Goal: Task Accomplishment & Management: Use online tool/utility

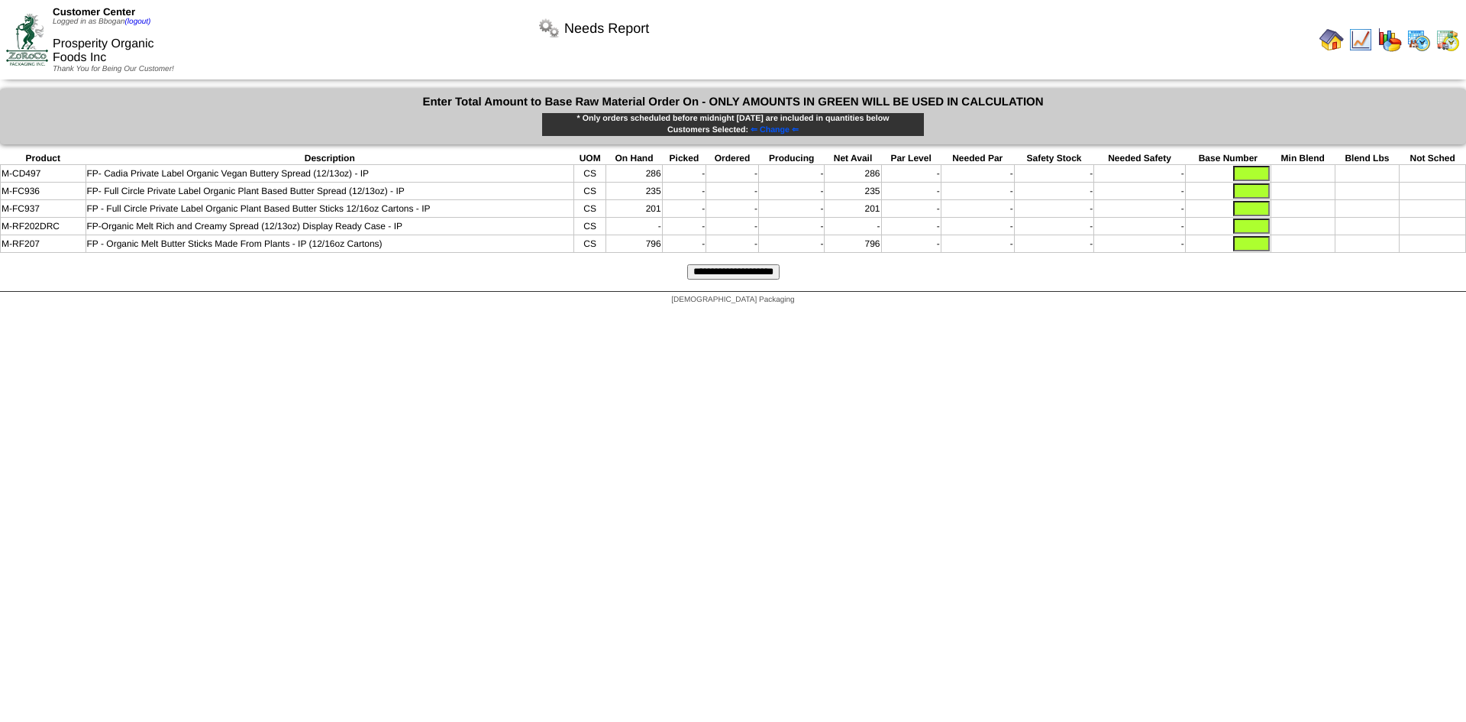
click at [1385, 37] on img at bounding box center [1390, 39] width 24 height 24
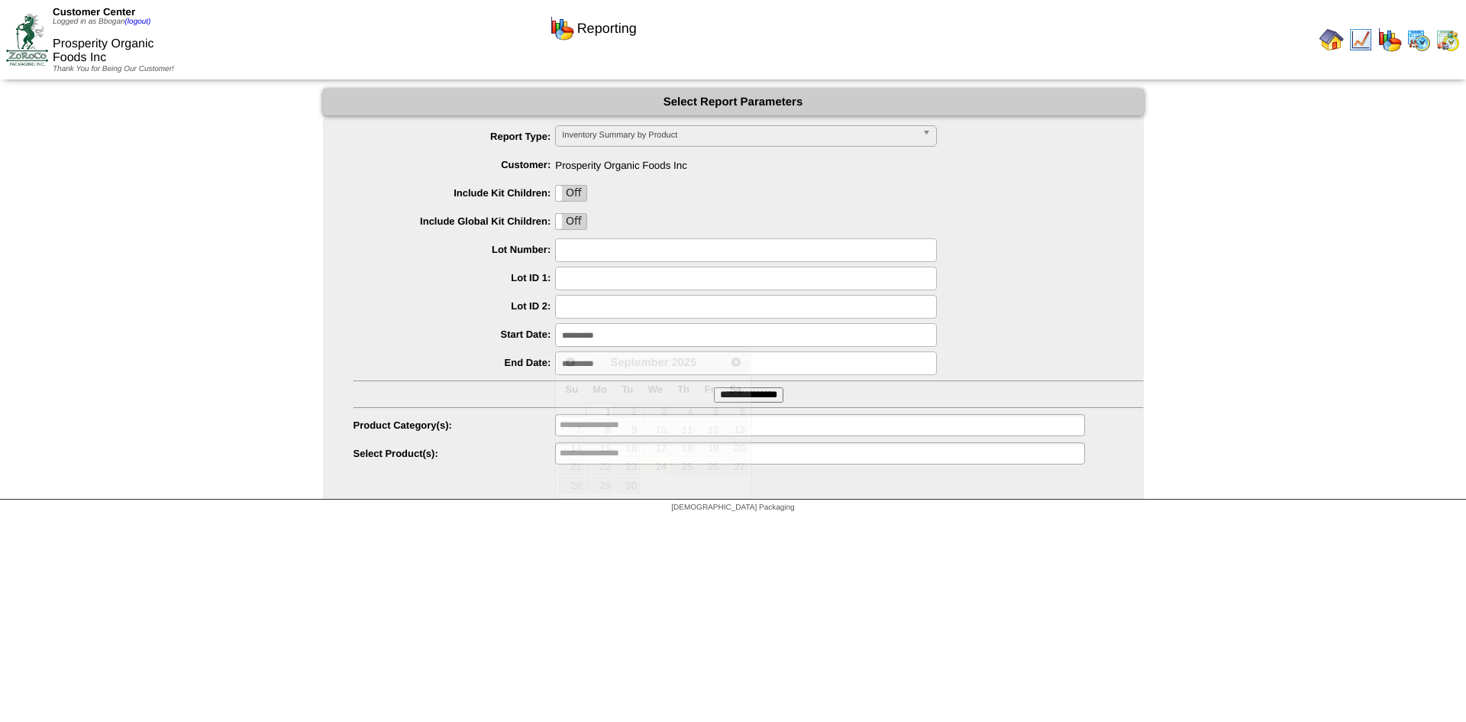
click at [632, 341] on input "**********" at bounding box center [746, 335] width 382 height 24
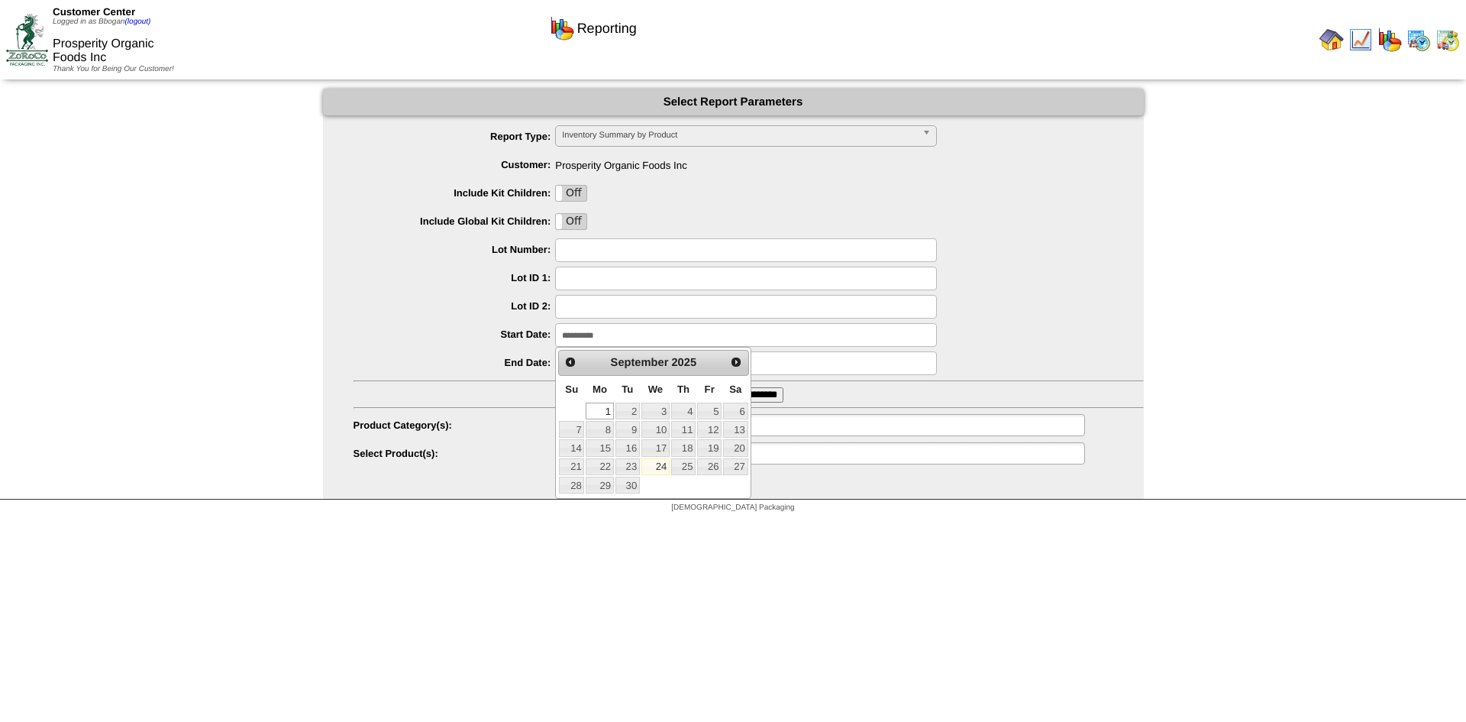
click at [650, 464] on link "24" at bounding box center [655, 466] width 28 height 17
type input "**********"
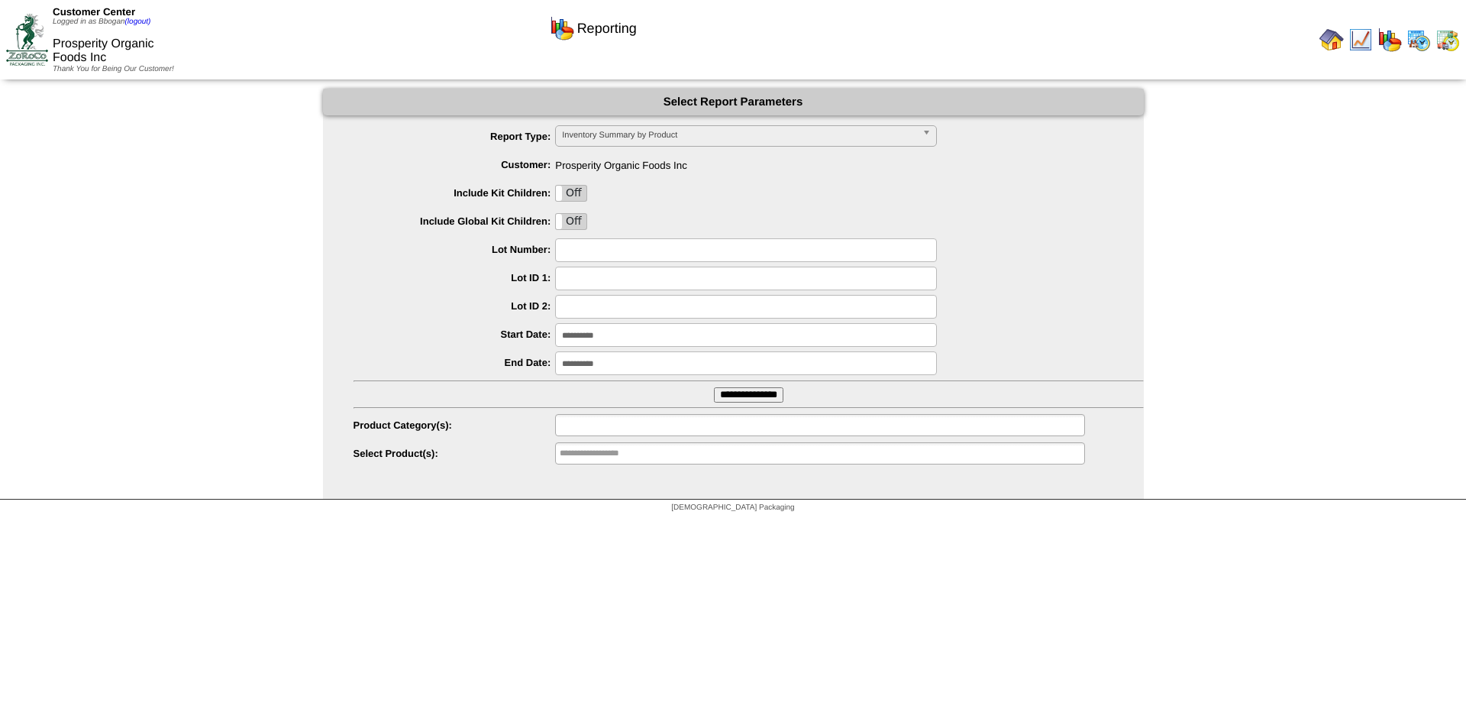
click at [639, 431] on input "text" at bounding box center [609, 424] width 98 height 19
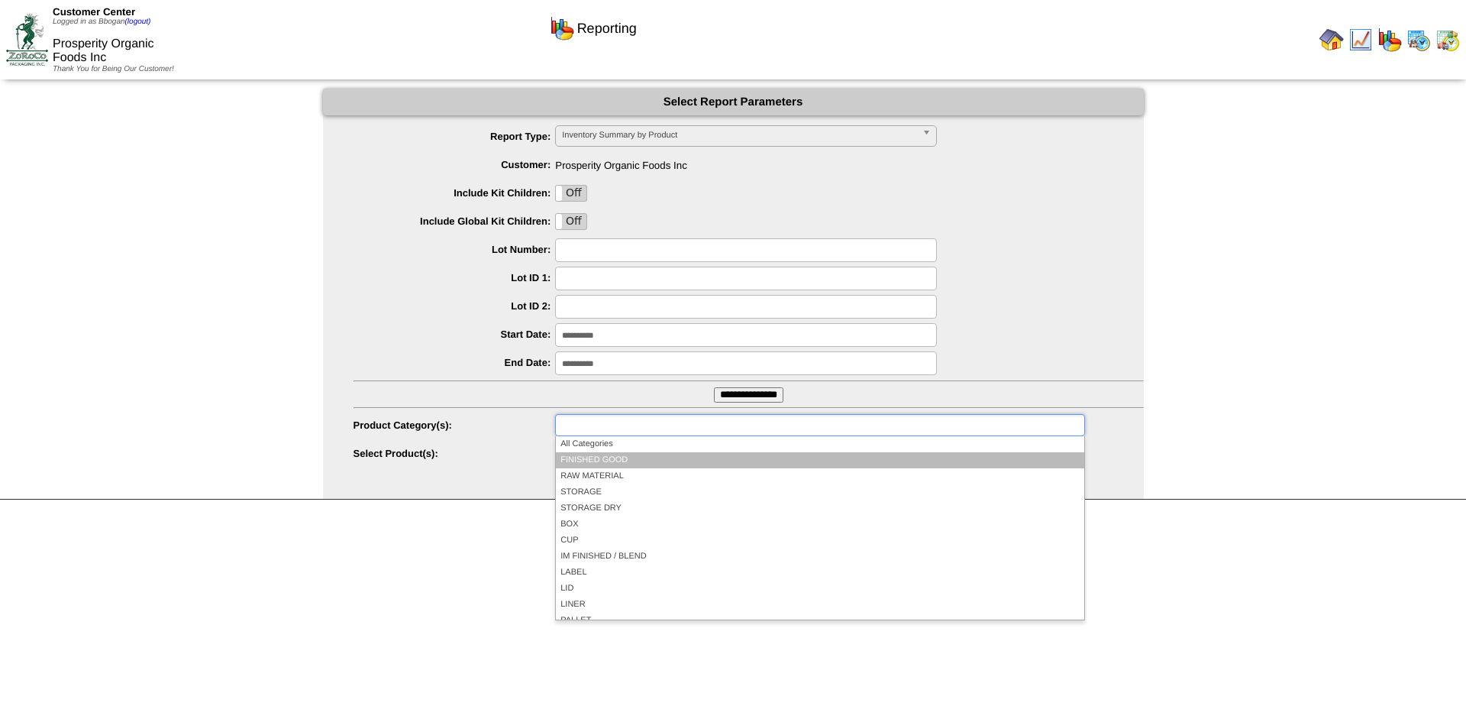
click at [638, 463] on li "FINISHED GOOD" at bounding box center [820, 460] width 528 height 16
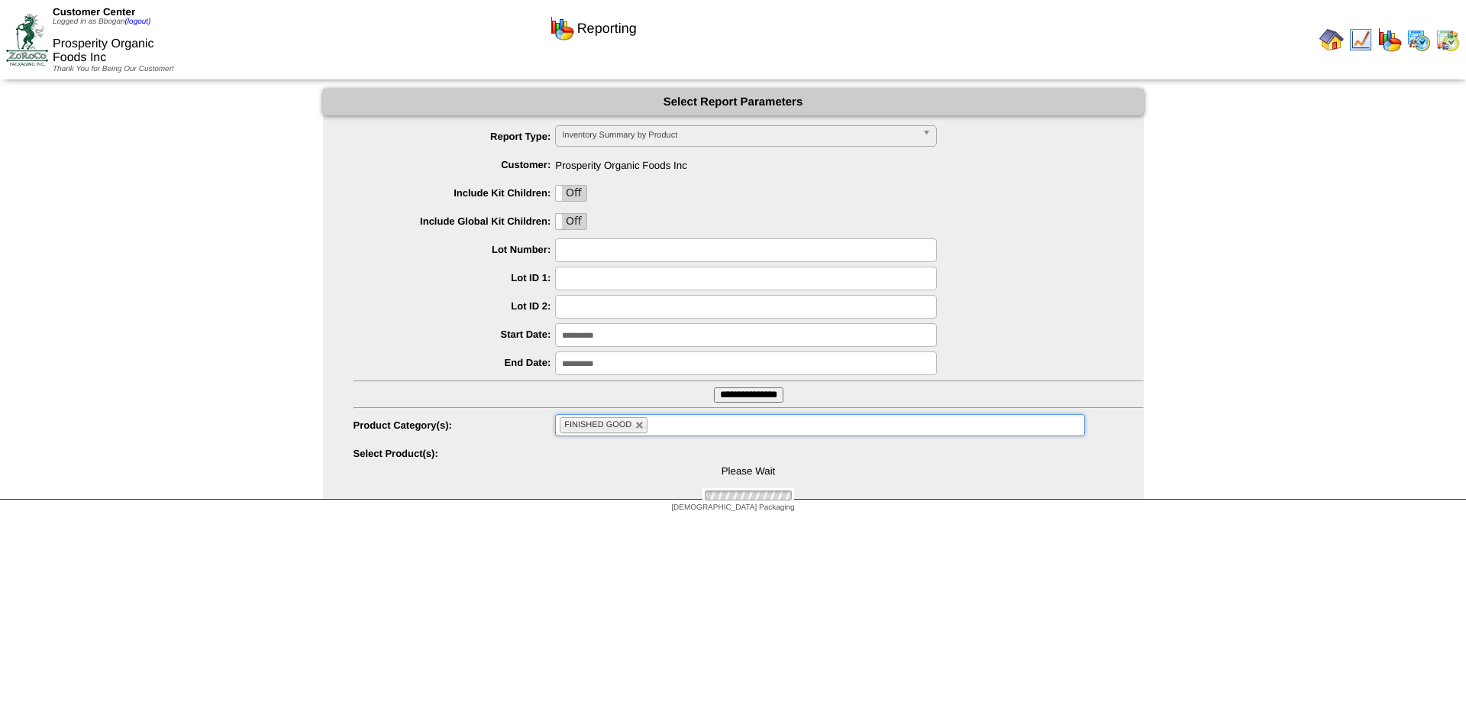
click at [718, 399] on input "**********" at bounding box center [748, 394] width 69 height 15
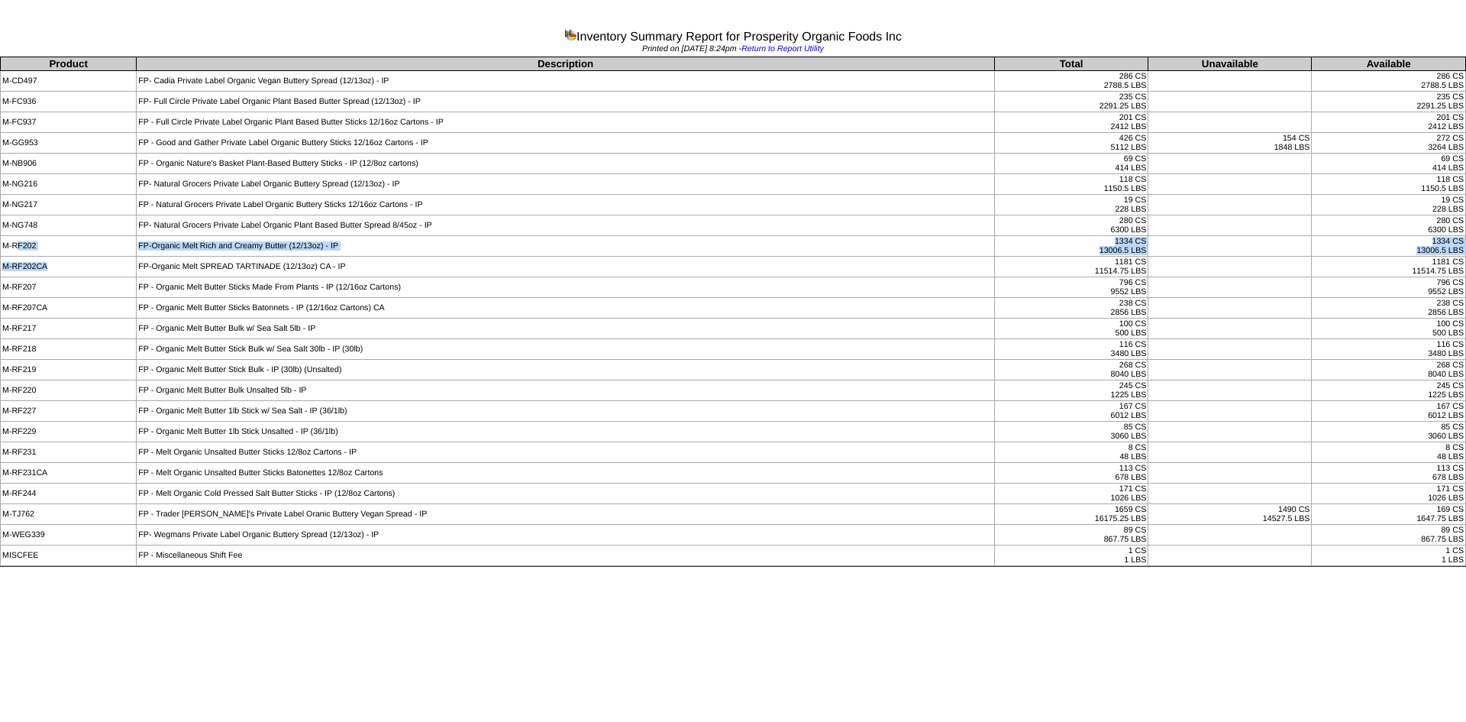
drag, startPoint x: 20, startPoint y: 241, endPoint x: 53, endPoint y: 258, distance: 36.9
click at [53, 258] on tbody "Product Description Total Unavailable Available M-CD497 FP- Cadia Private Label…" at bounding box center [733, 311] width 1465 height 509
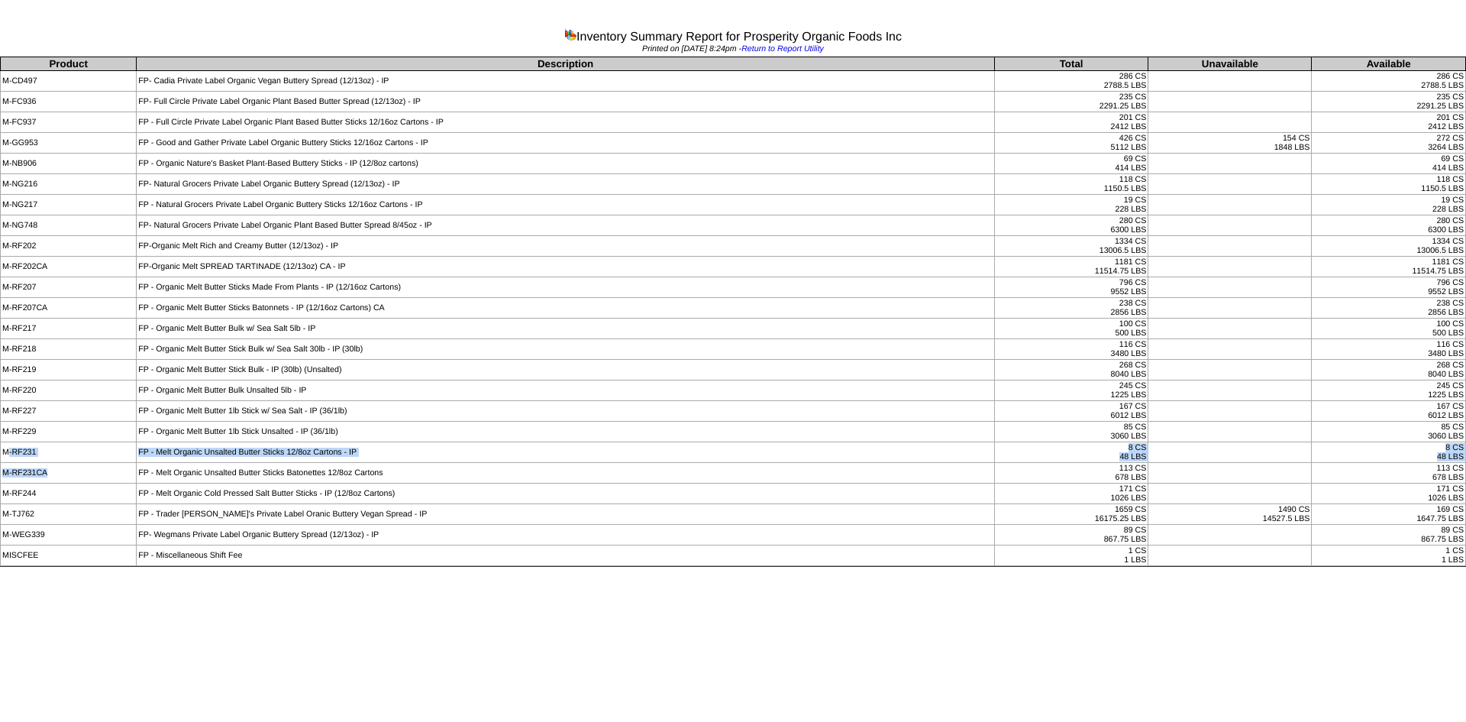
drag, startPoint x: 6, startPoint y: 454, endPoint x: 54, endPoint y: 471, distance: 51.2
click at [54, 471] on tbody "Product Description Total Unavailable Available M-CD497 FP- Cadia Private Label…" at bounding box center [733, 311] width 1465 height 509
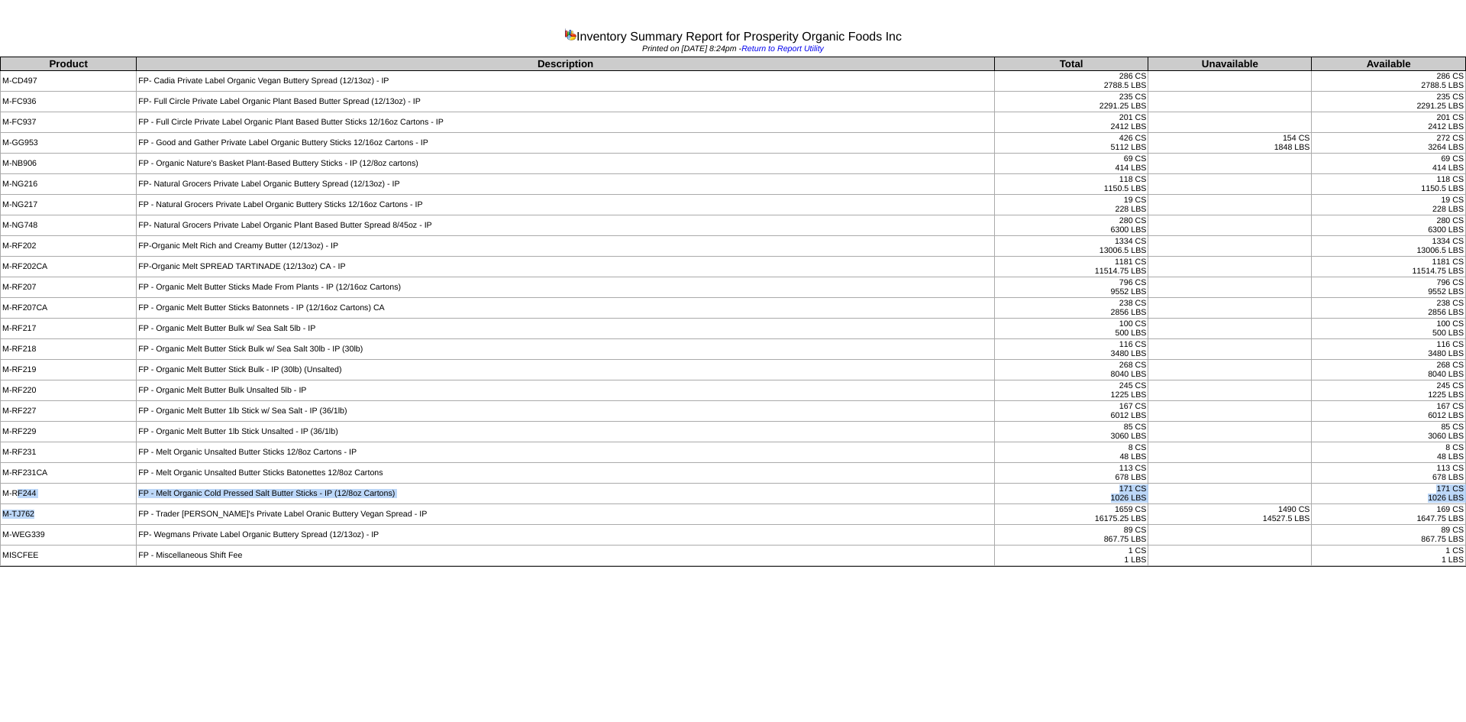
drag, startPoint x: 16, startPoint y: 490, endPoint x: 48, endPoint y: 510, distance: 37.7
click at [48, 510] on tbody "Product Description Total Unavailable Available M-CD497 FP- Cadia Private Label…" at bounding box center [733, 311] width 1465 height 509
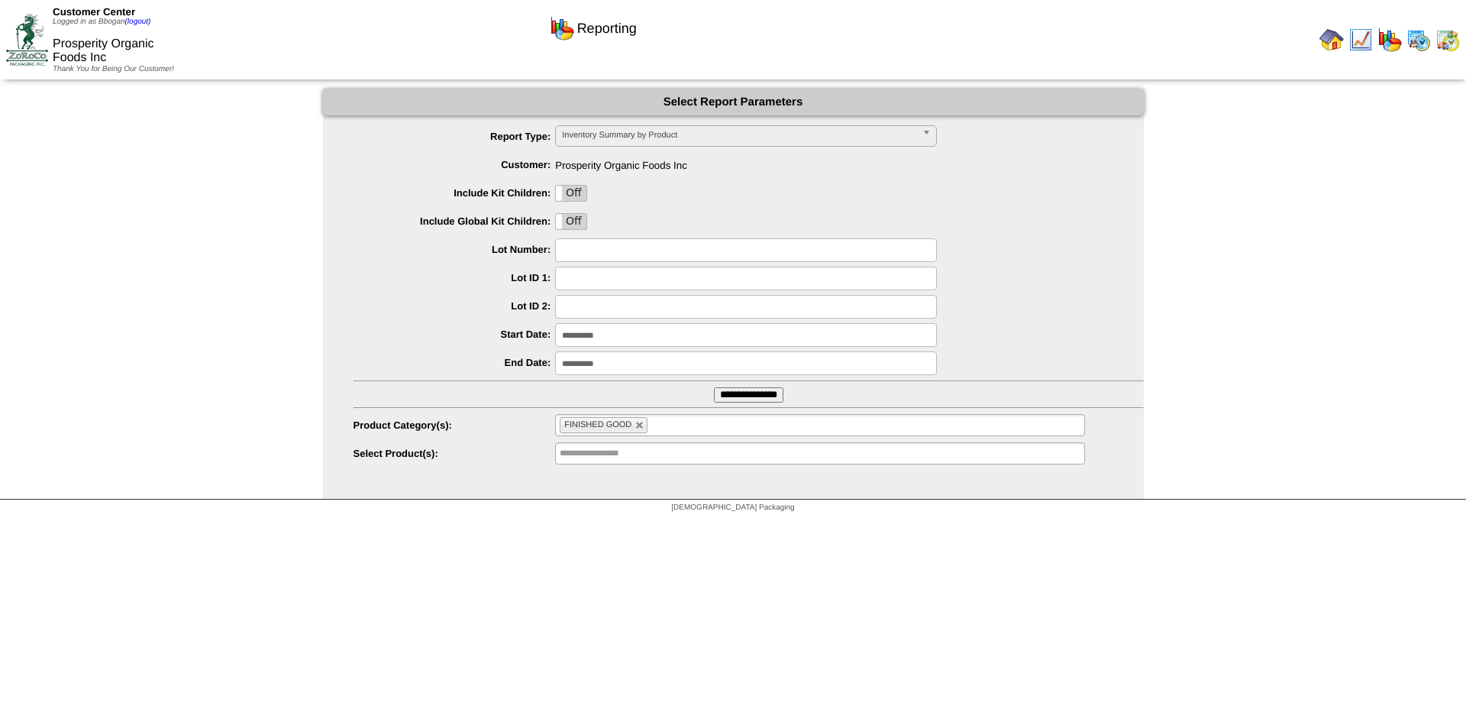
click at [1424, 48] on img at bounding box center [1419, 39] width 24 height 24
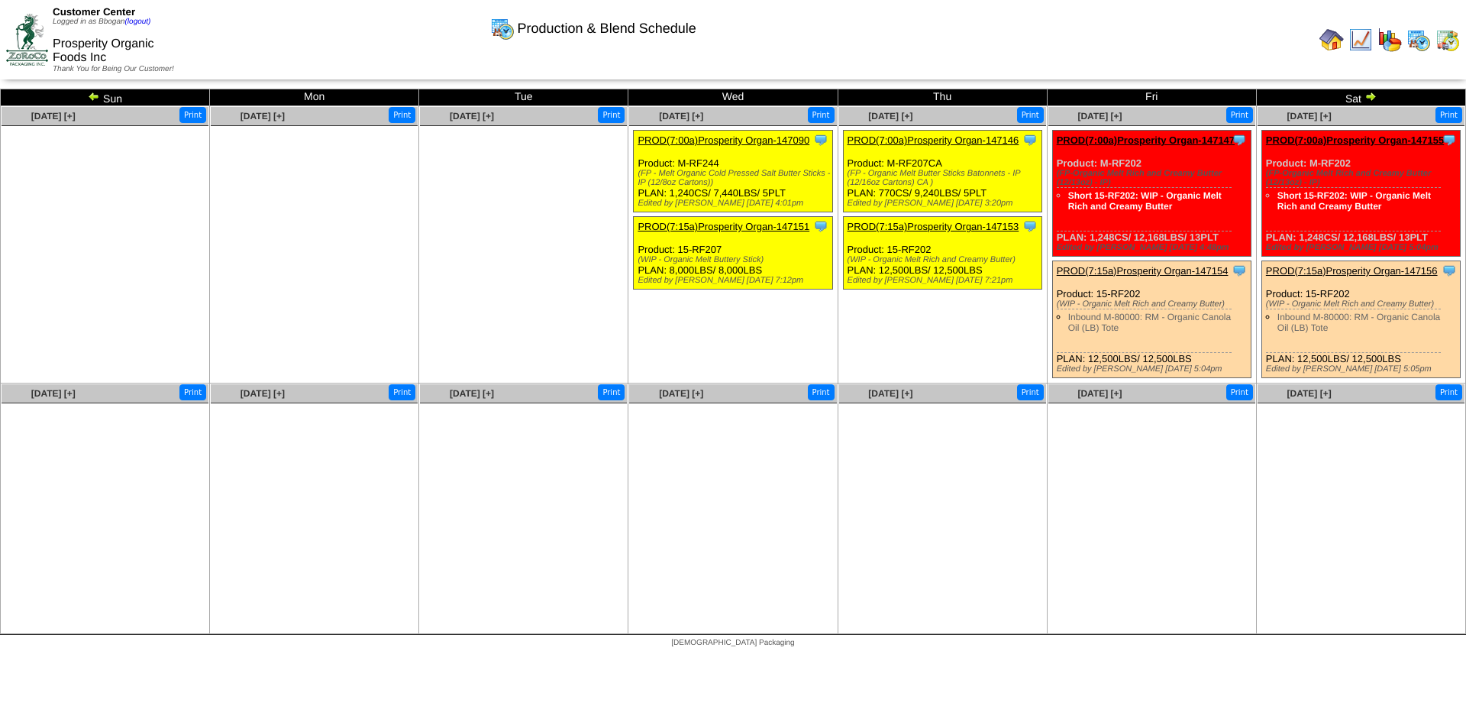
click at [95, 95] on img at bounding box center [94, 96] width 12 height 12
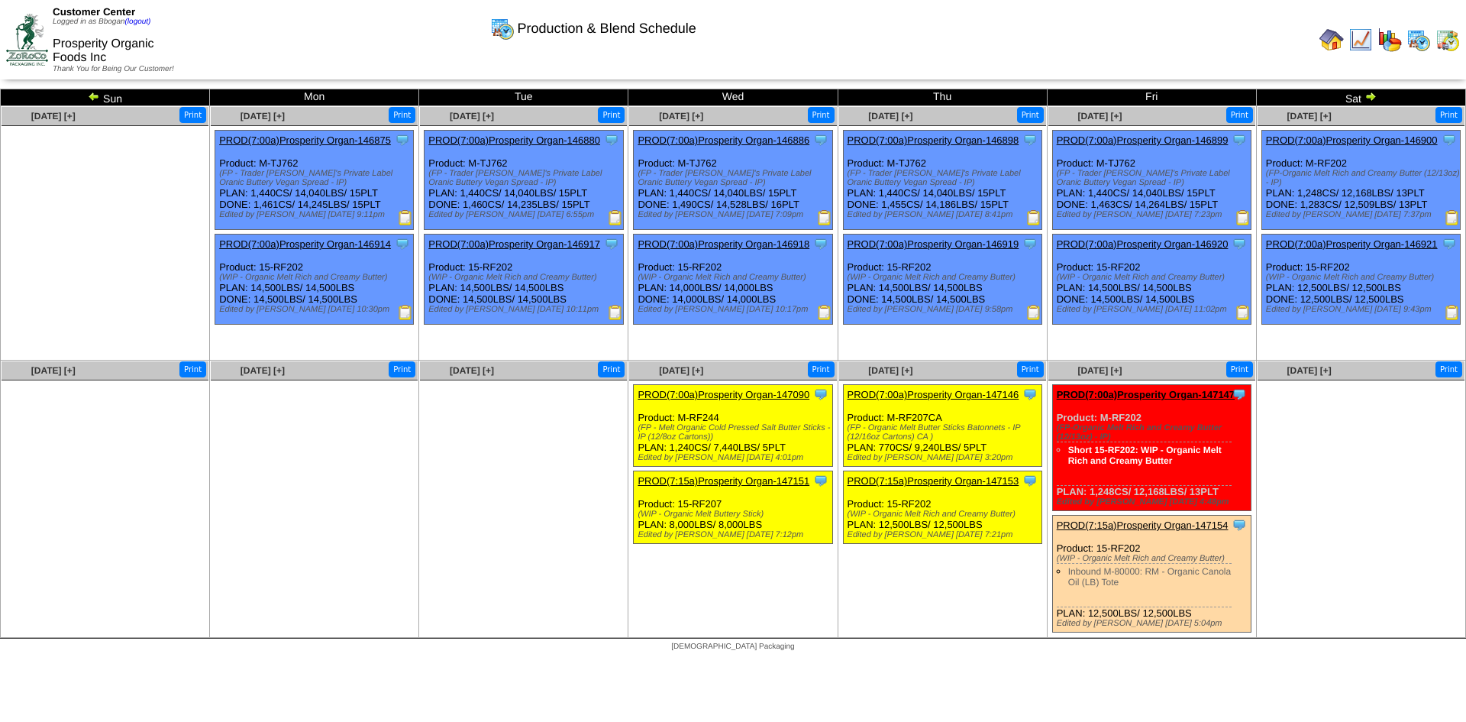
drag, startPoint x: 719, startPoint y: 157, endPoint x: 674, endPoint y: 164, distance: 45.6
click at [674, 164] on div "Clone Item PROD(7:00a)Prosperity Organ-146886 Prosperity Organic Foods Inc Sche…" at bounding box center [733, 180] width 199 height 99
click at [822, 213] on img at bounding box center [824, 217] width 15 height 15
